Goal: Find contact information: Find contact information

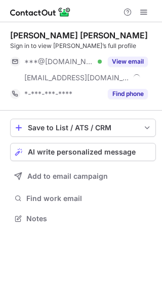
scroll to position [212, 162]
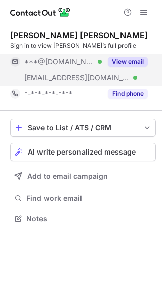
click at [132, 65] on button "View email" at bounding box center [128, 62] width 40 height 10
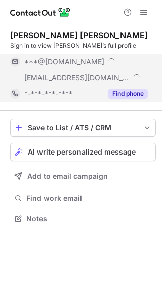
click at [132, 93] on button "Find phone" at bounding box center [128, 94] width 40 height 10
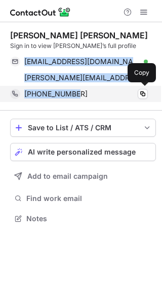
drag, startPoint x: 24, startPoint y: 60, endPoint x: 89, endPoint y: 92, distance: 72.9
click at [89, 92] on div "Varsha Suman Ramanathan Sign in to view Varsha’s full profile varshasuman@gmail…" at bounding box center [82, 66] width 145 height 72
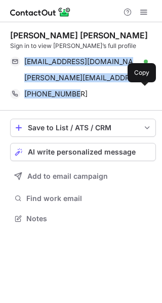
copy div "varshasuman@gmail.com Verified Copy varsha.ramanathan@esab.se Verified Copy +19…"
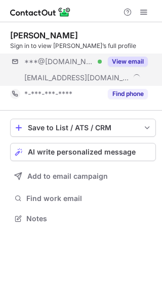
scroll to position [212, 162]
click at [117, 64] on button "View email" at bounding box center [128, 62] width 40 height 10
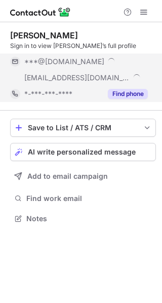
click at [123, 90] on button "Find phone" at bounding box center [128, 94] width 40 height 10
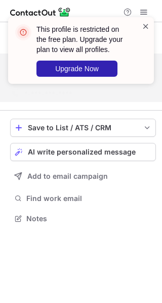
click at [145, 27] on span at bounding box center [145, 26] width 8 height 10
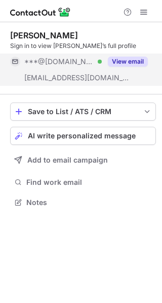
scroll to position [195, 162]
click at [142, 12] on span at bounding box center [143, 12] width 8 height 8
